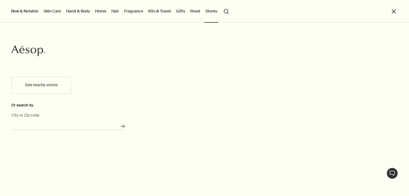
click at [36, 124] on input "City or Zip code" at bounding box center [68, 125] width 114 height 9
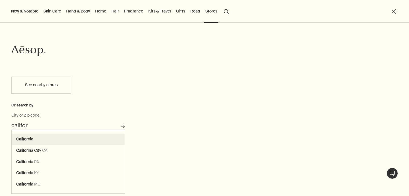
type input "[US_STATE]"
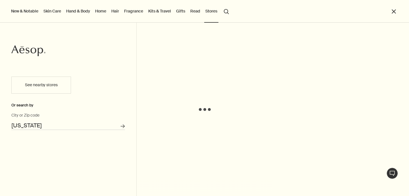
click at [399, 196] on div at bounding box center [204, 196] width 409 height 0
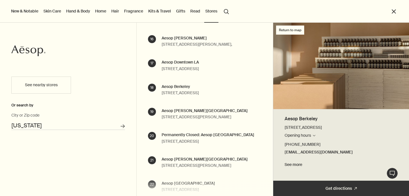
scroll to position [435, 0]
